Goal: Use online tool/utility: Utilize a website feature to perform a specific function

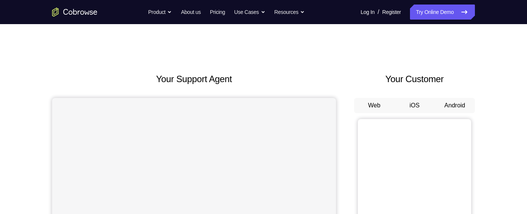
click at [446, 110] on button "Android" at bounding box center [455, 105] width 40 height 15
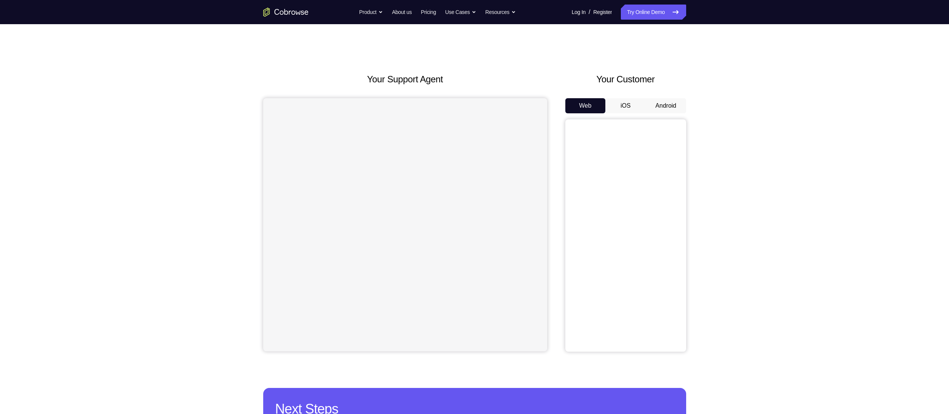
scroll to position [25, 0]
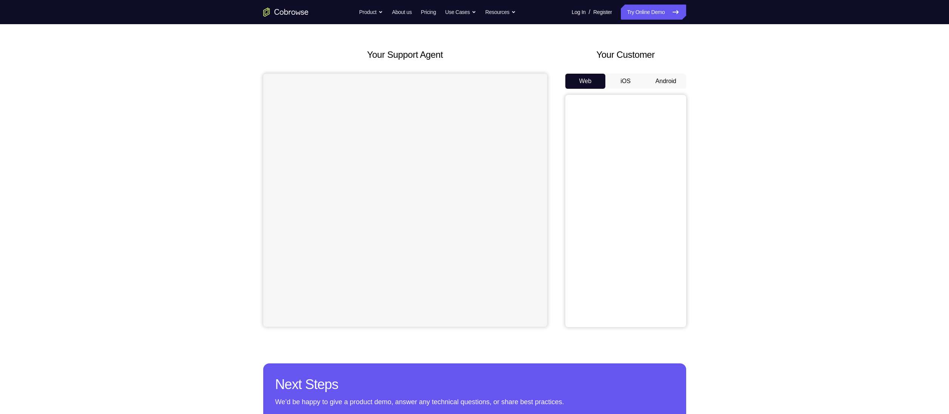
click at [527, 78] on button "Android" at bounding box center [666, 81] width 40 height 15
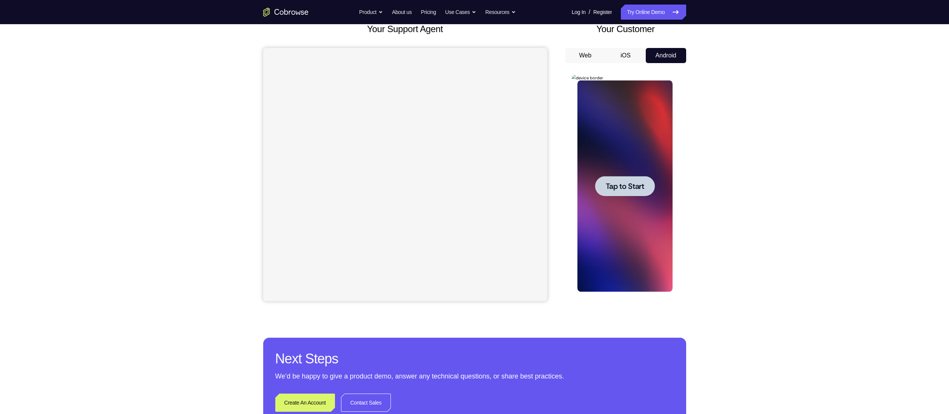
scroll to position [0, 0]
click at [527, 190] on span "Tap to Start" at bounding box center [625, 186] width 39 height 8
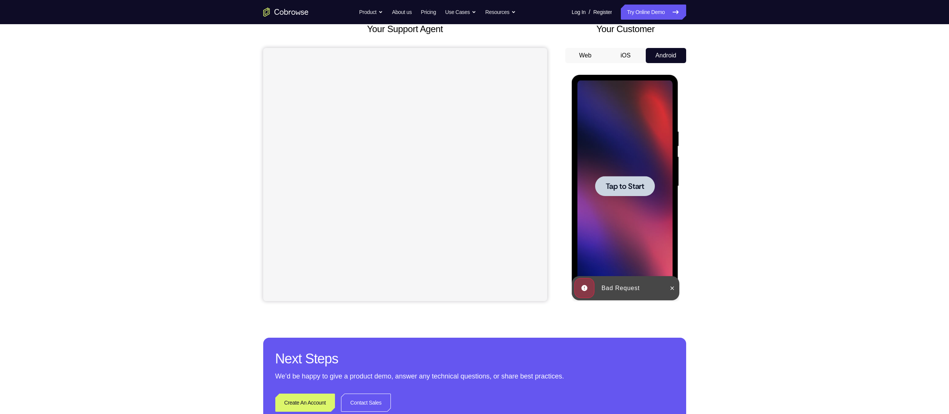
click at [527, 197] on div at bounding box center [624, 185] width 95 height 211
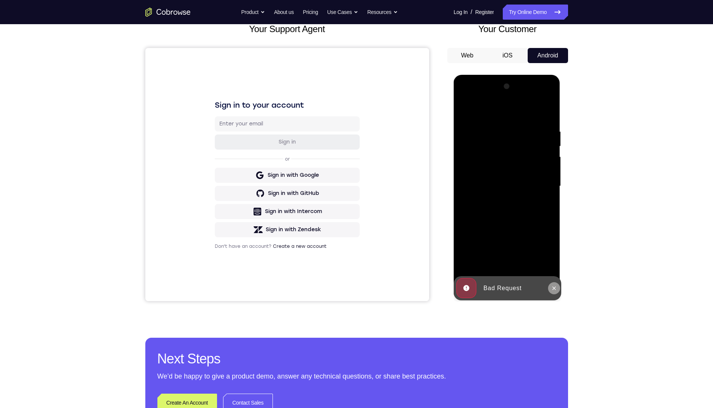
click at [527, 214] on button at bounding box center [554, 288] width 12 height 12
click at [505, 214] on div at bounding box center [507, 185] width 95 height 211
click at [527, 214] on div at bounding box center [507, 185] width 95 height 211
click at [515, 115] on div at bounding box center [507, 185] width 95 height 211
click at [510, 114] on div at bounding box center [507, 185] width 95 height 211
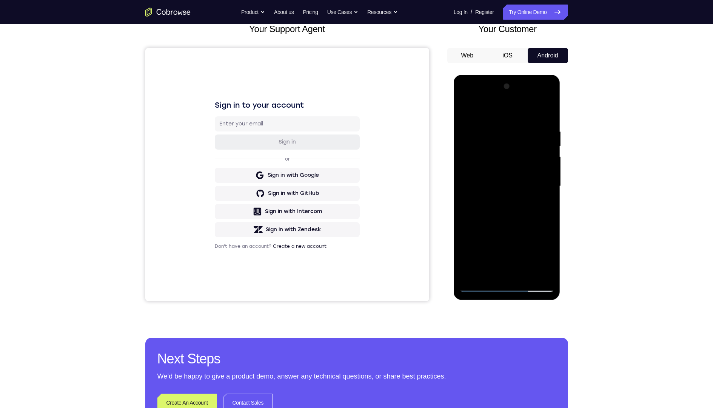
click at [510, 114] on div at bounding box center [507, 185] width 95 height 211
click at [527, 186] on div at bounding box center [507, 185] width 95 height 211
click at [501, 199] on div at bounding box center [507, 185] width 95 height 211
click at [494, 178] on div at bounding box center [507, 185] width 95 height 211
click at [481, 188] on div at bounding box center [507, 185] width 95 height 211
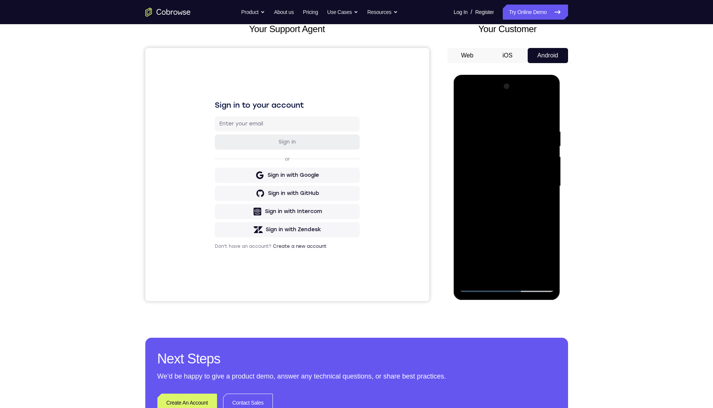
click at [519, 213] on div at bounding box center [507, 185] width 95 height 211
click at [524, 208] on div at bounding box center [507, 185] width 95 height 211
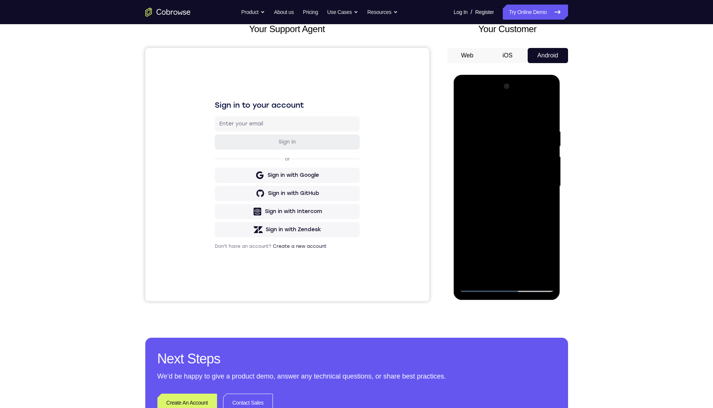
click at [524, 208] on div at bounding box center [507, 185] width 95 height 211
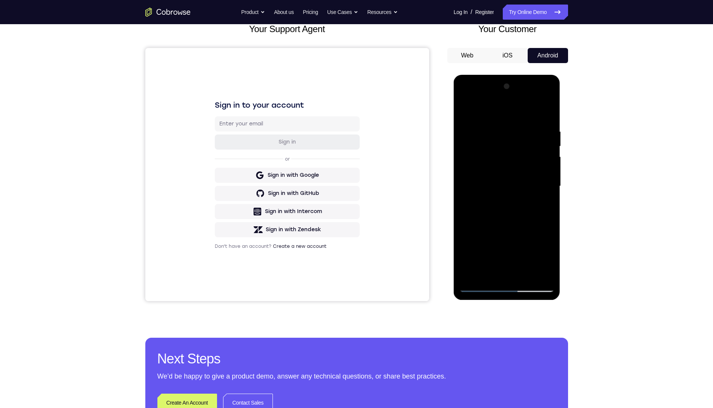
click at [513, 214] on div at bounding box center [507, 185] width 95 height 211
drag, startPoint x: 503, startPoint y: 114, endPoint x: 500, endPoint y: 90, distance: 23.5
click at [499, 80] on div at bounding box center [507, 185] width 95 height 211
click at [527, 123] on div at bounding box center [507, 185] width 95 height 211
click at [527, 98] on div at bounding box center [507, 185] width 95 height 211
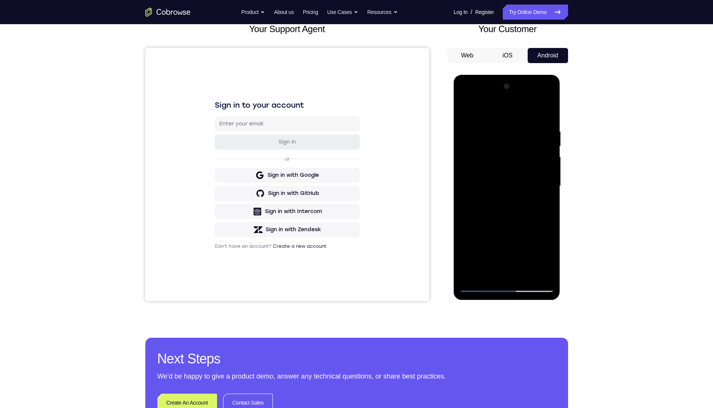
click at [520, 214] on div at bounding box center [507, 185] width 95 height 211
click at [496, 208] on div at bounding box center [507, 185] width 95 height 211
click at [486, 110] on div at bounding box center [507, 185] width 95 height 211
click at [516, 214] on div at bounding box center [507, 185] width 95 height 211
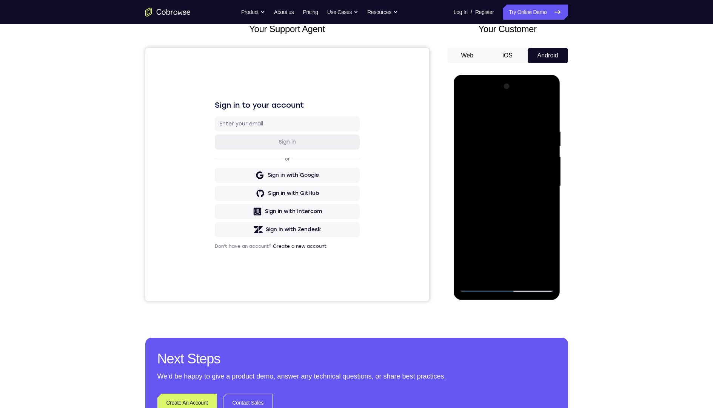
click at [465, 97] on div at bounding box center [507, 185] width 95 height 211
click at [476, 166] on div at bounding box center [507, 185] width 95 height 211
click at [510, 211] on div at bounding box center [507, 185] width 95 height 211
click at [509, 214] on div at bounding box center [507, 185] width 95 height 211
click at [515, 214] on div at bounding box center [507, 185] width 95 height 211
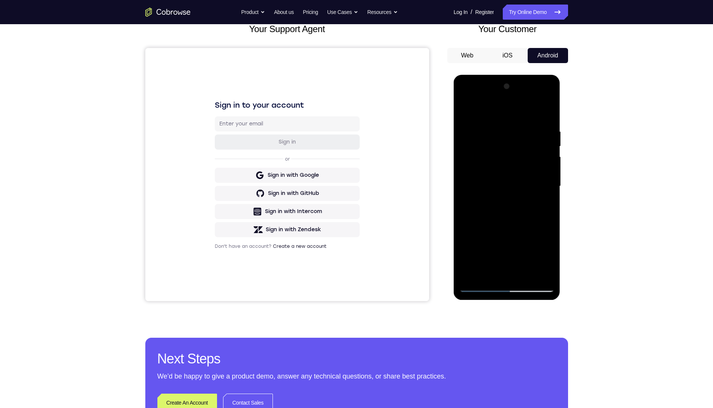
click at [527, 121] on div at bounding box center [507, 185] width 95 height 211
click at [527, 109] on div at bounding box center [507, 185] width 95 height 211
click at [490, 131] on div at bounding box center [507, 185] width 95 height 211
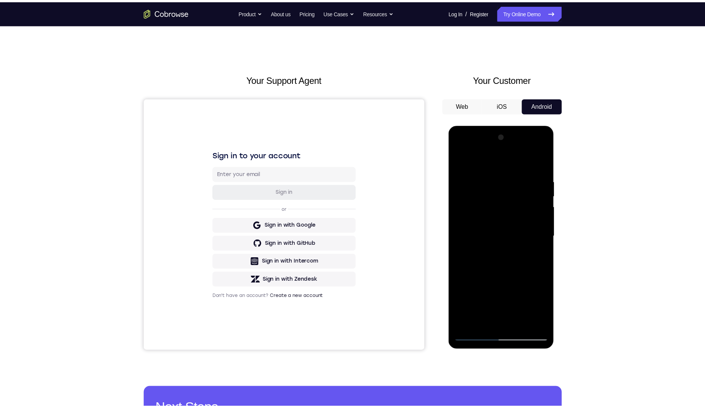
scroll to position [24, 0]
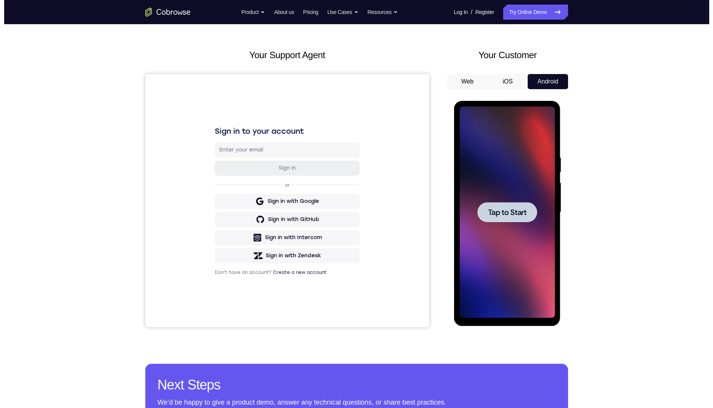
click at [519, 210] on span "Tap to Start" at bounding box center [507, 212] width 39 height 8
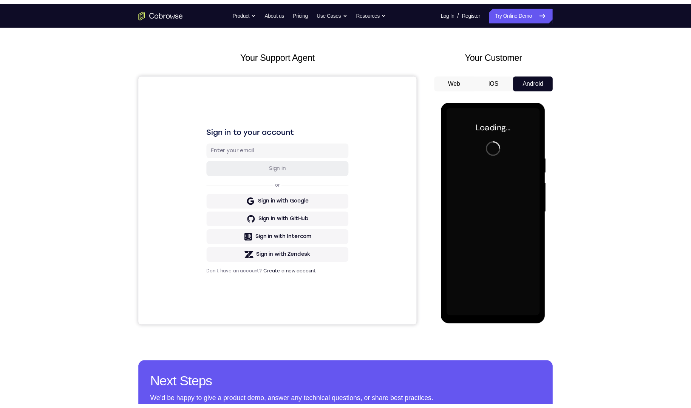
scroll to position [32, 0]
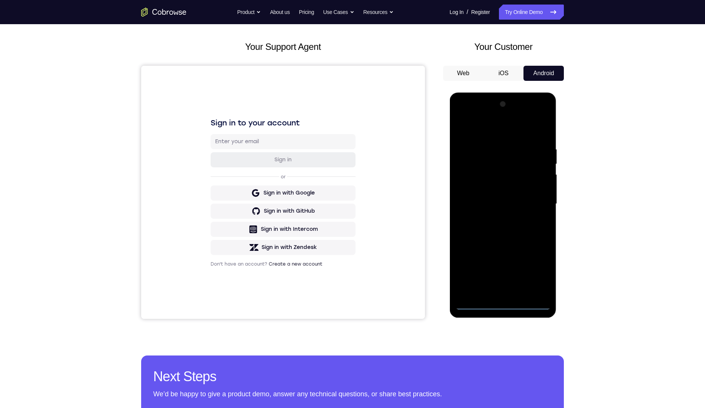
click at [504, 214] on div at bounding box center [502, 203] width 95 height 211
click at [527, 214] on div at bounding box center [502, 203] width 95 height 211
click at [484, 128] on div at bounding box center [502, 203] width 95 height 211
click at [527, 202] on div at bounding box center [502, 203] width 95 height 211
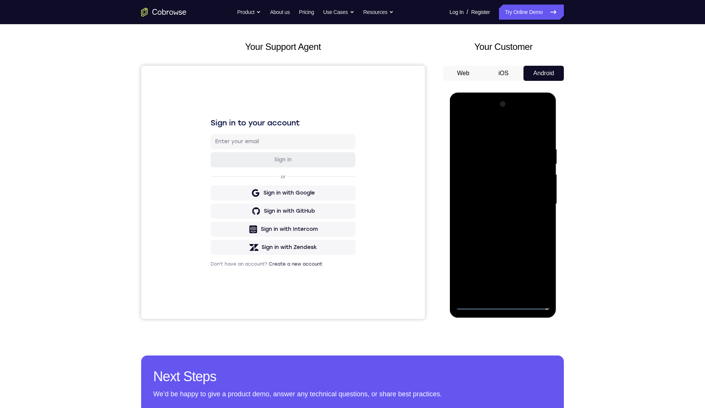
drag, startPoint x: 511, startPoint y: 293, endPoint x: 530, endPoint y: 304, distance: 22.0
click at [481, 214] on div at bounding box center [502, 203] width 95 height 211
click at [513, 214] on div at bounding box center [502, 203] width 95 height 211
click at [478, 214] on div at bounding box center [502, 203] width 95 height 211
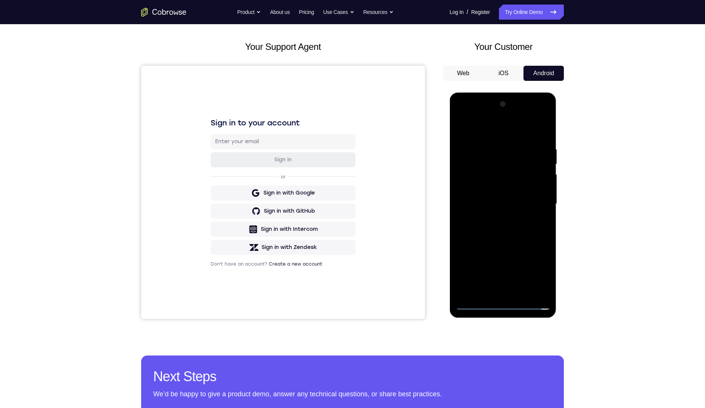
click at [512, 214] on div at bounding box center [502, 203] width 95 height 211
click at [488, 199] on div at bounding box center [502, 203] width 95 height 211
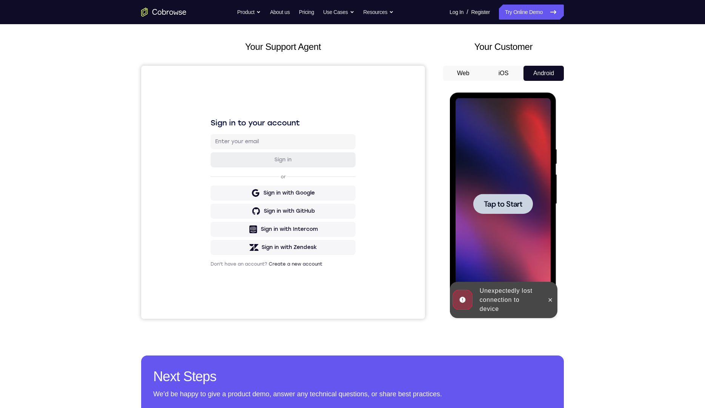
click at [490, 214] on div at bounding box center [502, 203] width 95 height 211
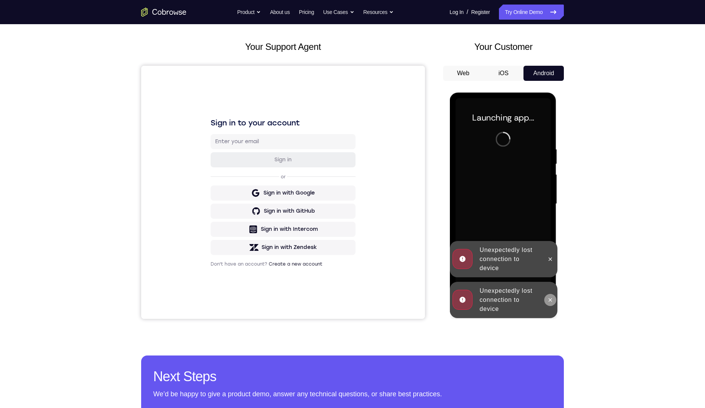
click at [527, 214] on button at bounding box center [550, 300] width 12 height 12
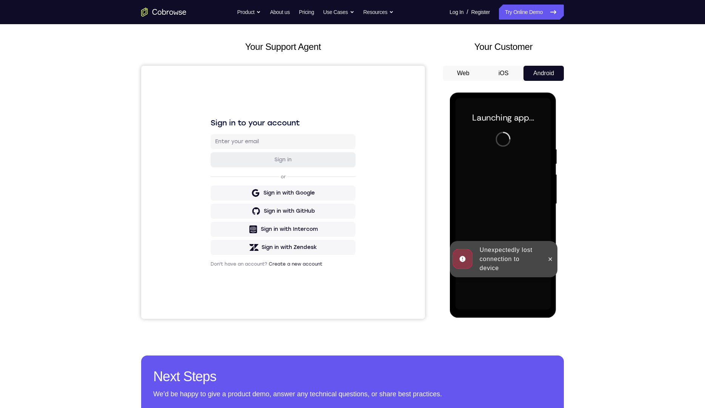
click at [527, 214] on div "Online web based iOS Simulators and Android Emulators. Run iPhone, iPad, Mobile…" at bounding box center [504, 206] width 108 height 227
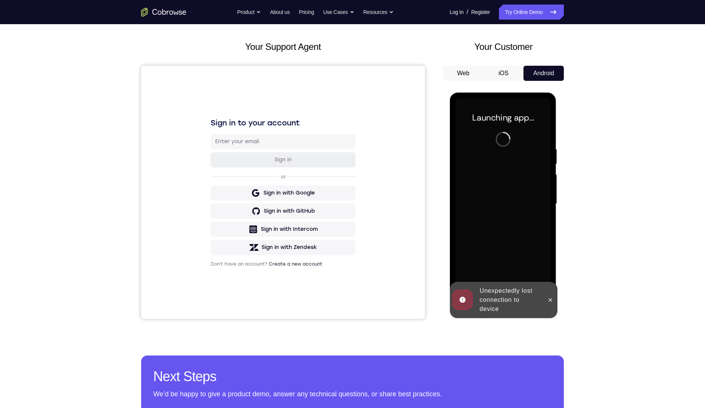
click at [527, 214] on button at bounding box center [550, 300] width 12 height 12
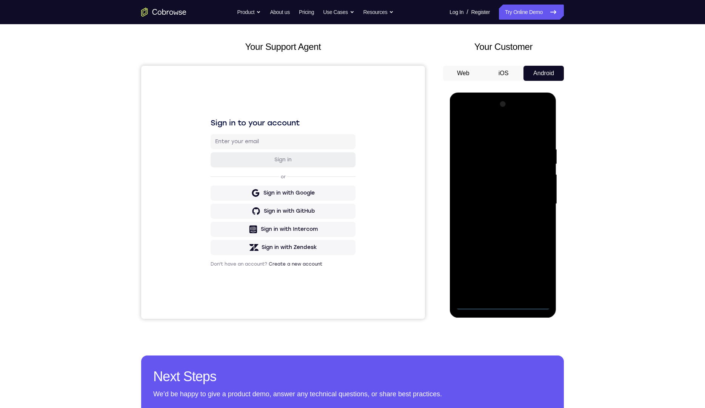
click at [506, 214] on div at bounding box center [502, 203] width 95 height 211
click at [527, 214] on div at bounding box center [502, 203] width 95 height 211
click at [483, 131] on div at bounding box center [502, 203] width 95 height 211
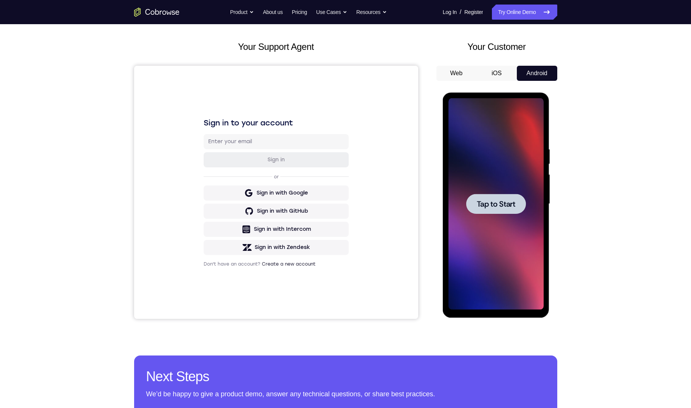
click at [505, 214] on div at bounding box center [495, 203] width 95 height 211
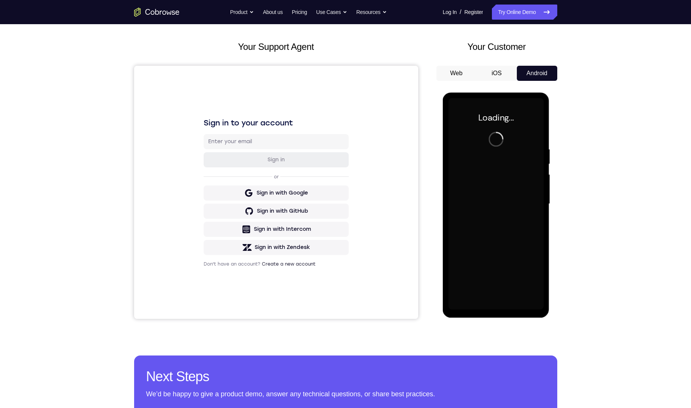
click at [514, 214] on div at bounding box center [495, 203] width 95 height 211
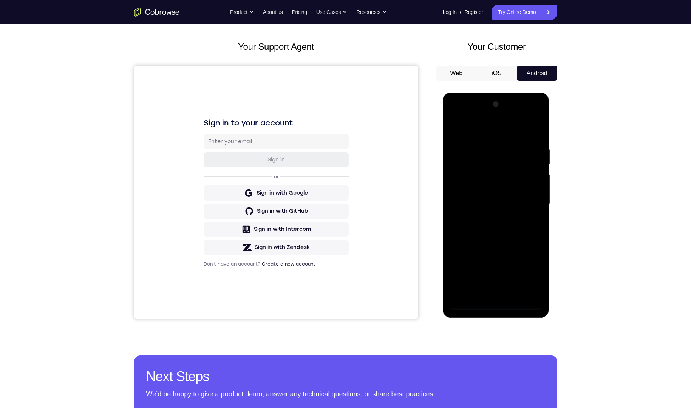
click at [497, 214] on div at bounding box center [495, 203] width 95 height 211
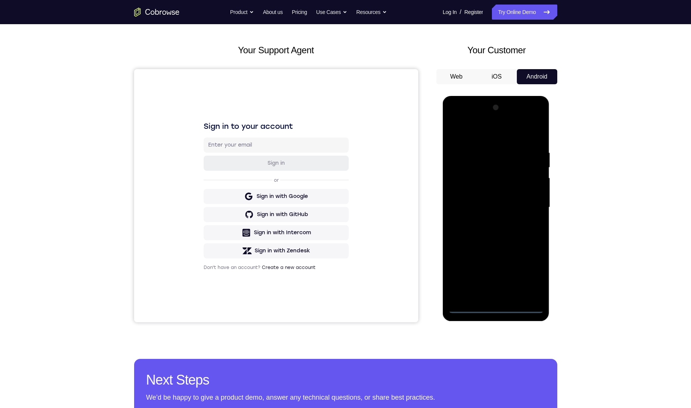
click at [497, 214] on div at bounding box center [495, 207] width 95 height 211
click at [494, 214] on div at bounding box center [495, 207] width 95 height 211
click at [493, 214] on div at bounding box center [495, 207] width 95 height 211
click at [494, 214] on div "Online web based iOS Simulators and Android Emulators. Run iPhone, iPad, Mobile…" at bounding box center [497, 209] width 108 height 227
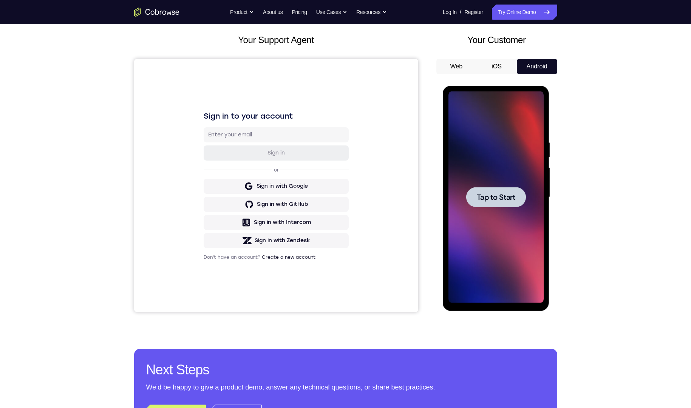
click at [527, 214] on div at bounding box center [495, 196] width 95 height 211
click at [501, 184] on div at bounding box center [495, 196] width 95 height 211
